Goal: Use online tool/utility: Utilize a website feature to perform a specific function

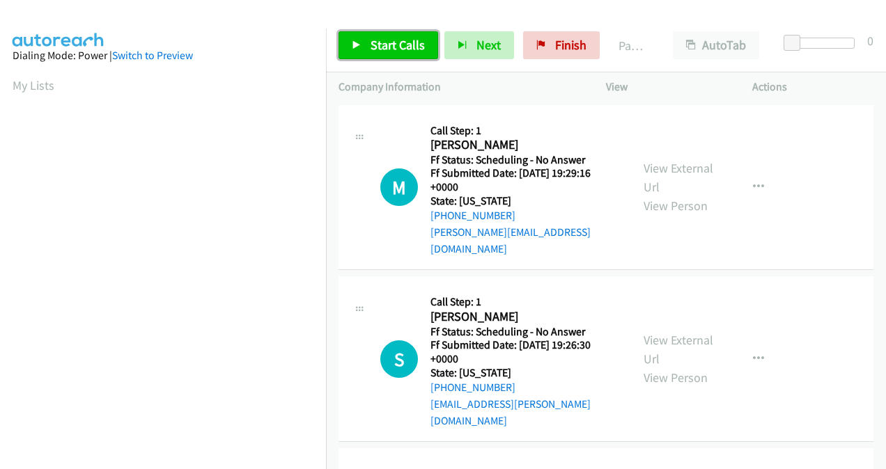
click at [392, 42] on span "Start Calls" at bounding box center [397, 45] width 54 height 16
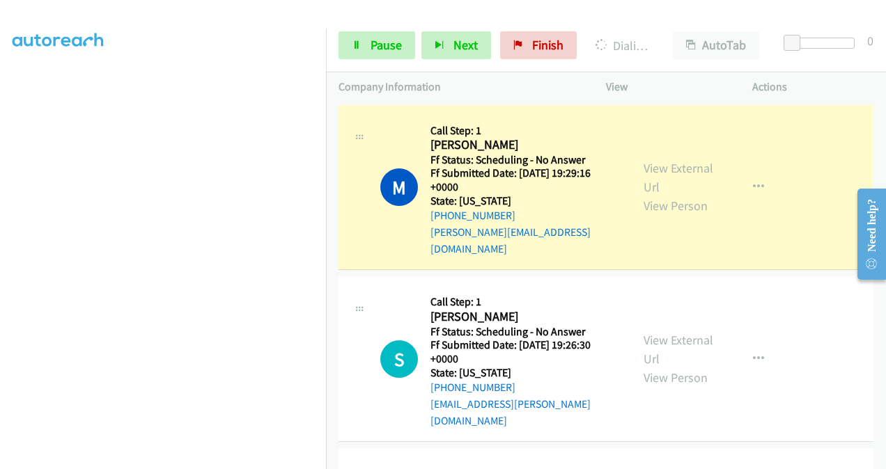
scroll to position [312, 0]
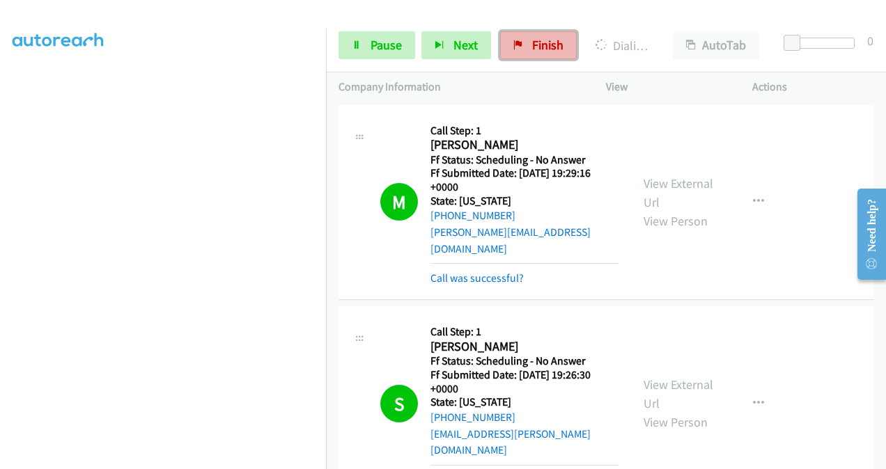
click at [521, 45] on link "Finish" at bounding box center [538, 45] width 77 height 28
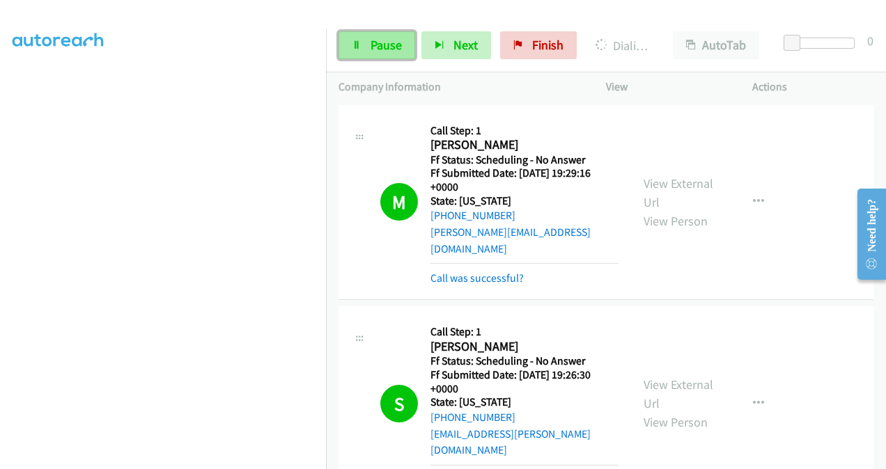
click at [386, 42] on span "Pause" at bounding box center [385, 45] width 31 height 16
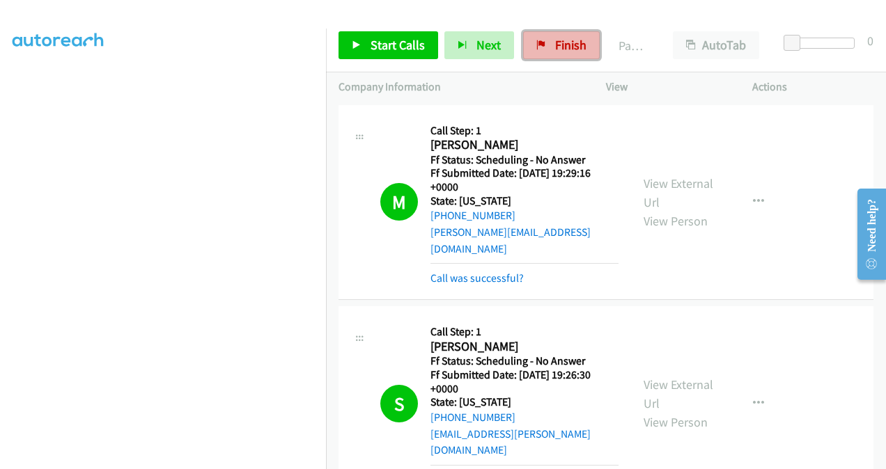
click at [572, 47] on span "Finish" at bounding box center [570, 45] width 31 height 16
click at [552, 57] on link "Finish" at bounding box center [561, 45] width 77 height 28
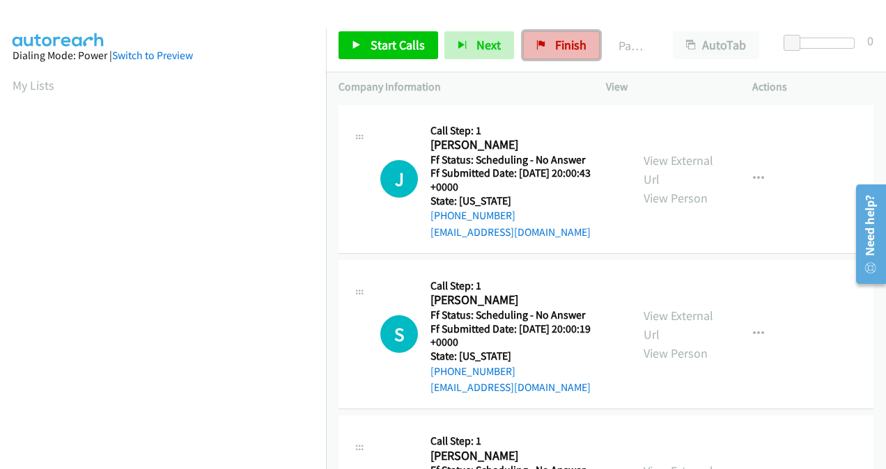
click at [560, 47] on span "Finish" at bounding box center [570, 45] width 31 height 16
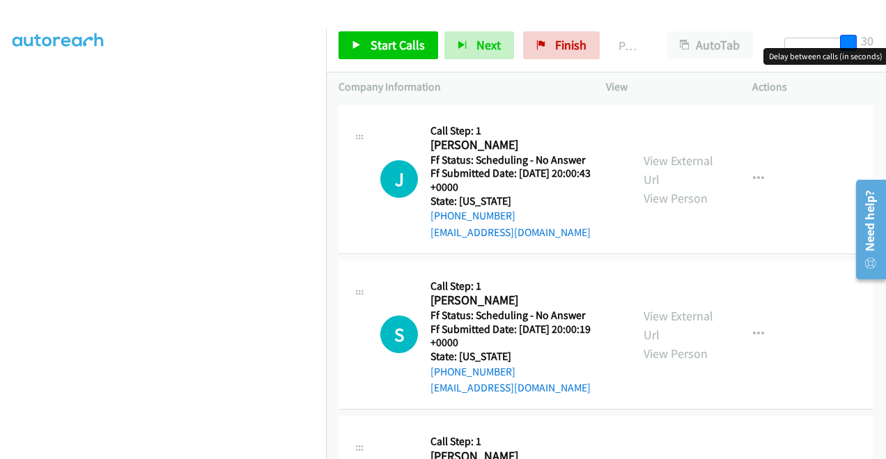
drag, startPoint x: 796, startPoint y: 43, endPoint x: 885, endPoint y: 47, distance: 88.5
click at [885, 47] on html "Start Calls Pause Next Finish Paused AutoTab AutoTab 30 Company Information Inf…" at bounding box center [443, 33] width 886 height 66
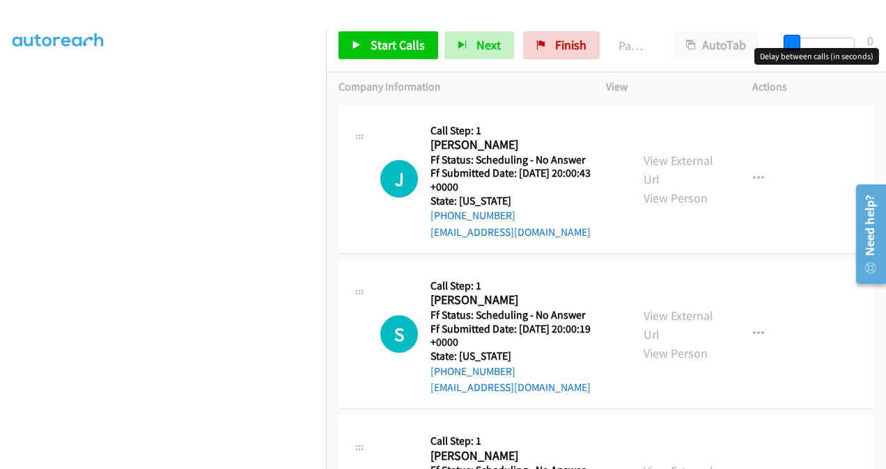
drag, startPoint x: 852, startPoint y: 43, endPoint x: 766, endPoint y: 43, distance: 86.3
click at [766, 43] on div "Start Calls Pause Next Finish Paused AutoTab AutoTab 0" at bounding box center [606, 46] width 560 height 54
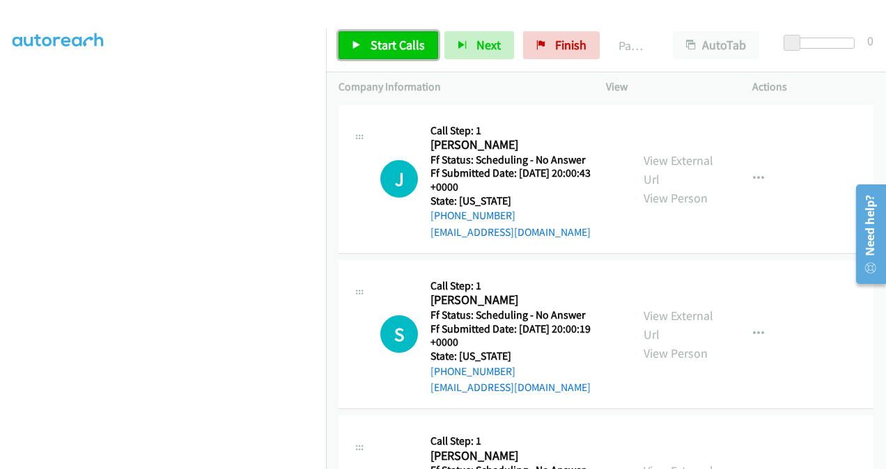
click at [402, 48] on span "Start Calls" at bounding box center [397, 45] width 54 height 16
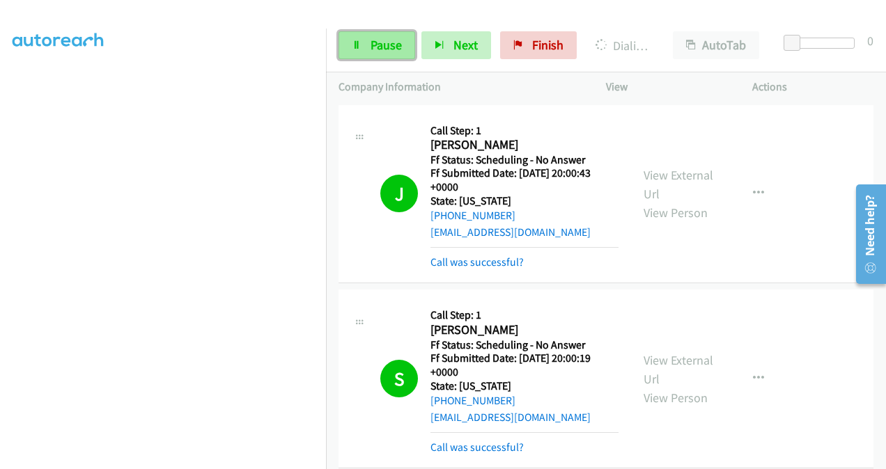
click at [390, 44] on span "Pause" at bounding box center [385, 45] width 31 height 16
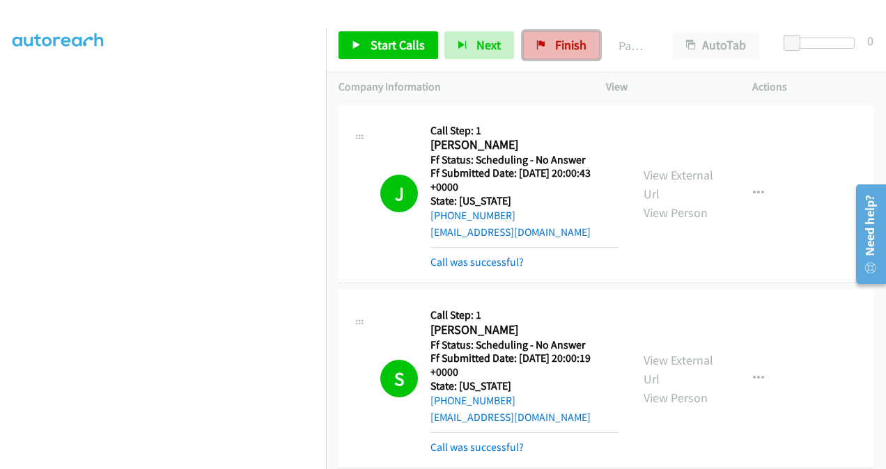
click at [539, 45] on icon at bounding box center [541, 46] width 10 height 10
